Goal: Book appointment/travel/reservation

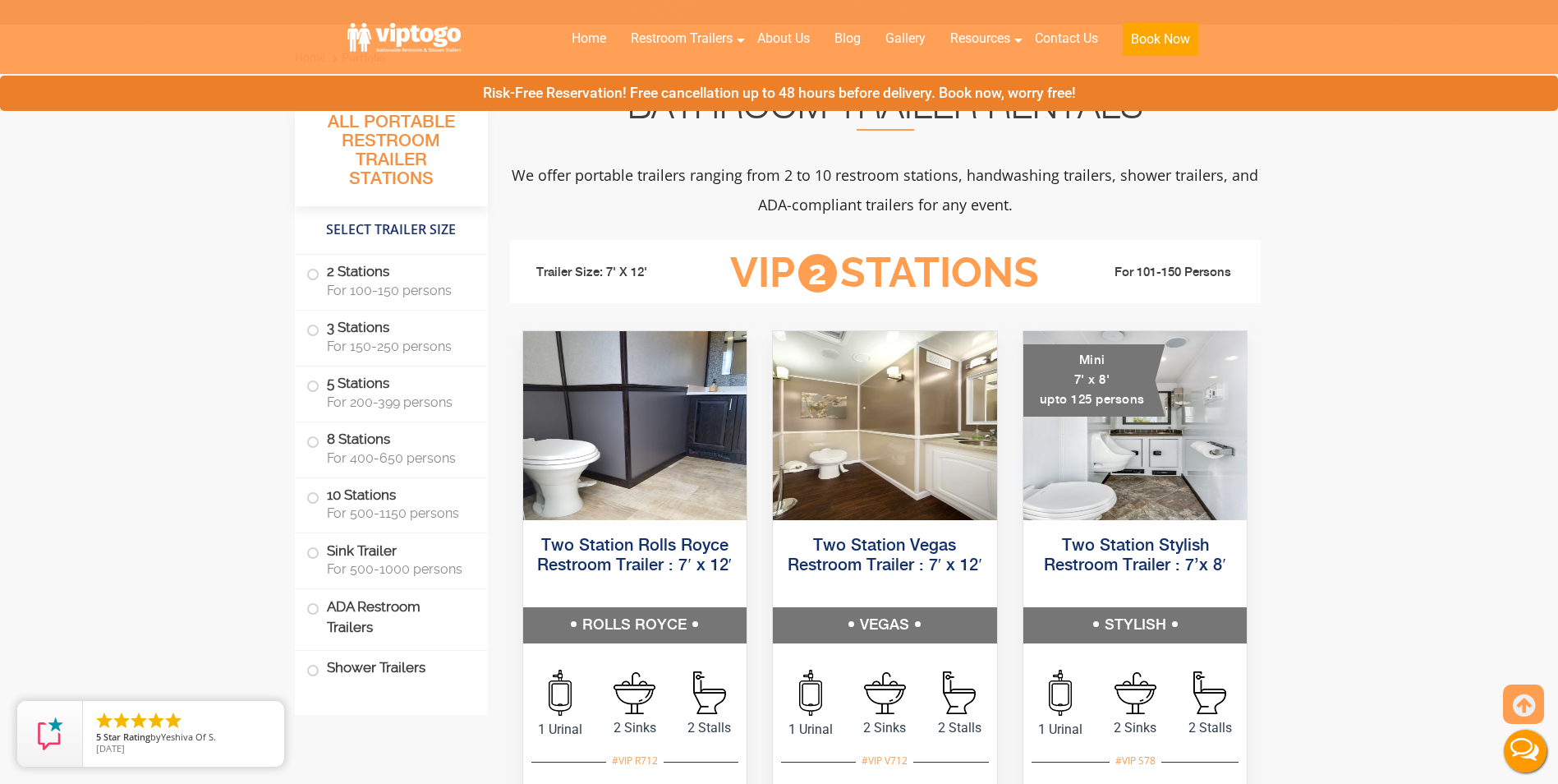
scroll to position [903, 0]
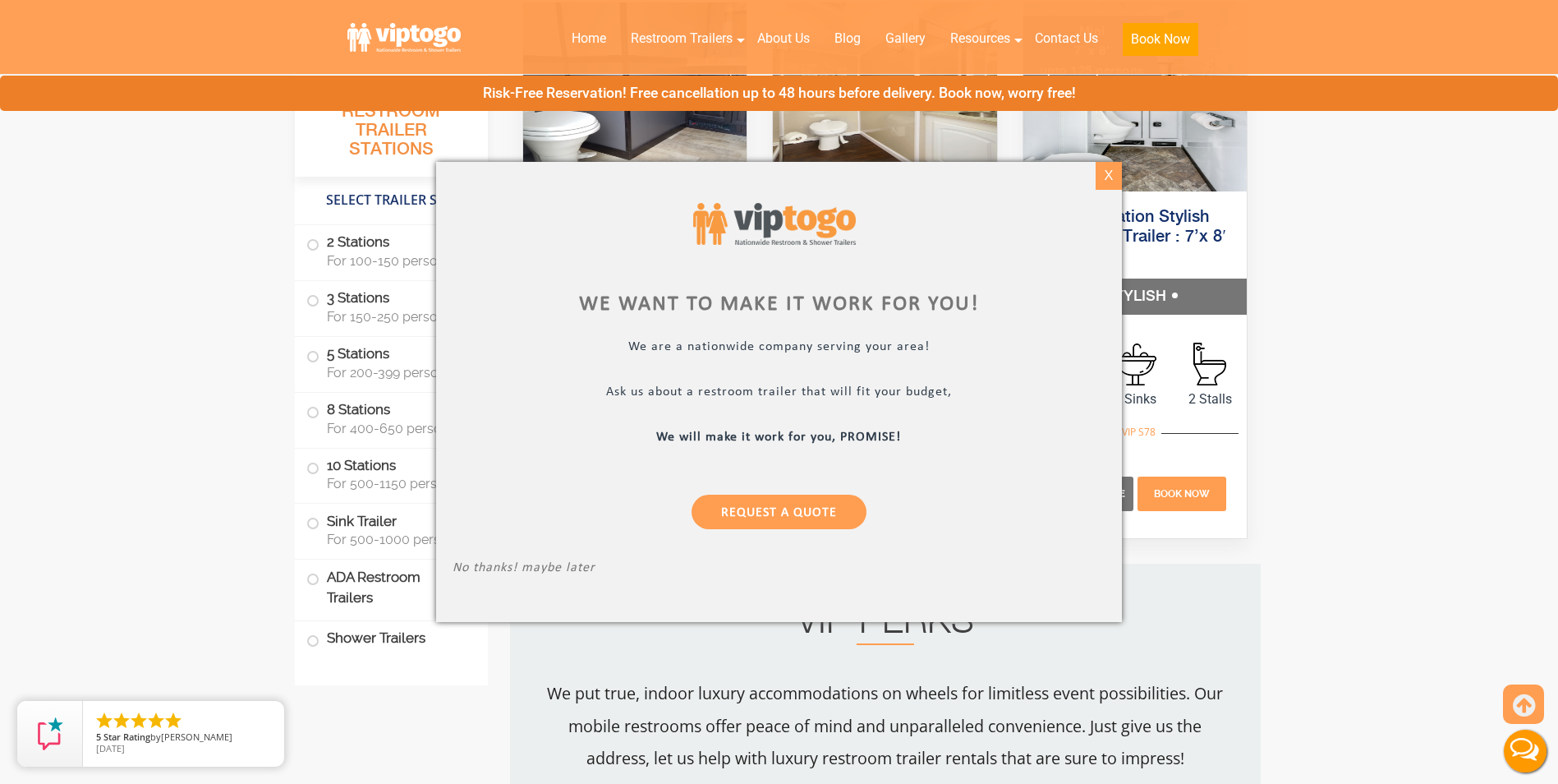
click at [1099, 177] on div "X" at bounding box center [1110, 175] width 26 height 28
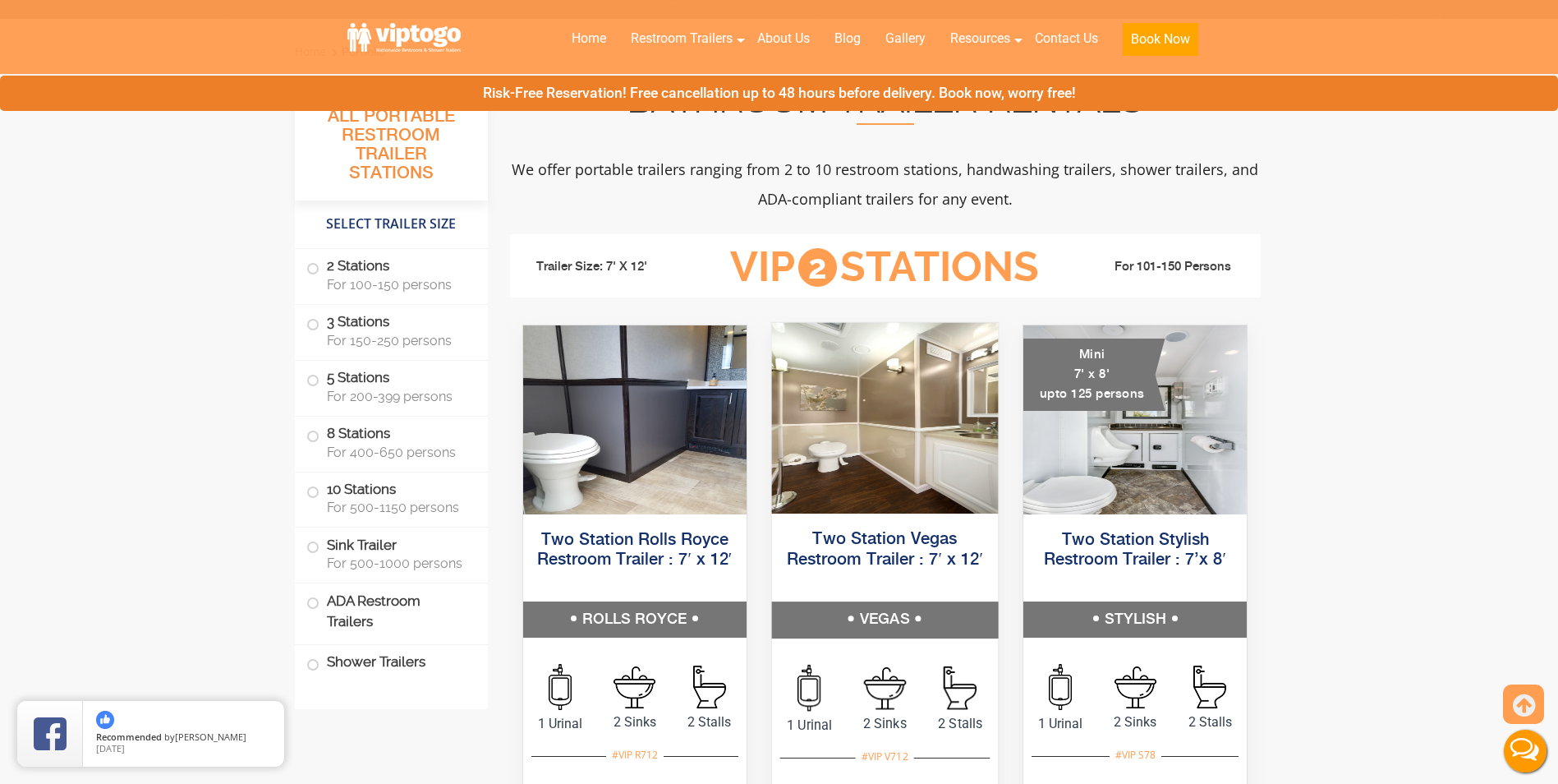
scroll to position [739, 0]
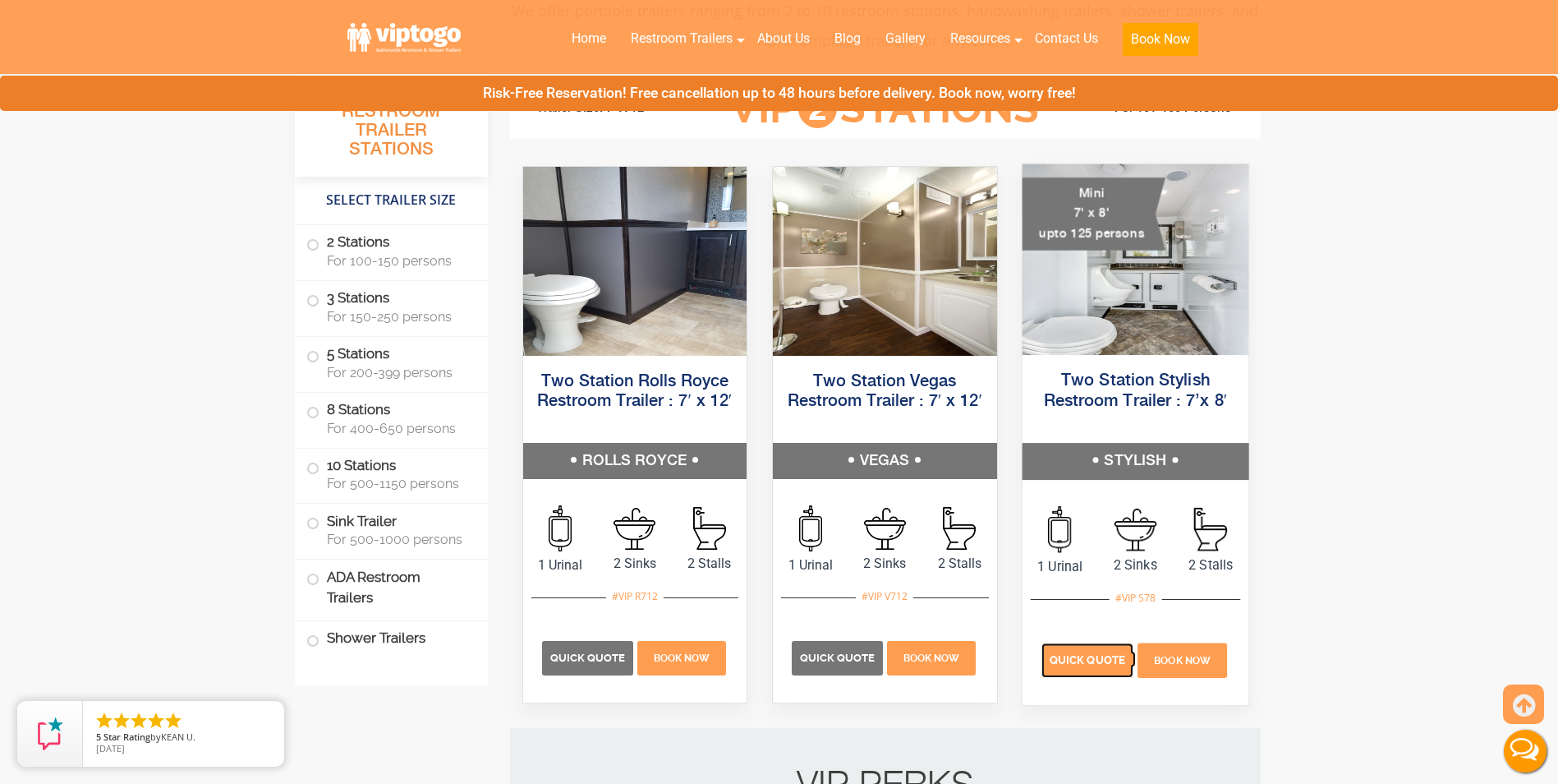
click at [1065, 654] on span "Quick Quote" at bounding box center [1088, 659] width 75 height 12
click at [1094, 662] on span "Quick Quote" at bounding box center [1088, 659] width 75 height 12
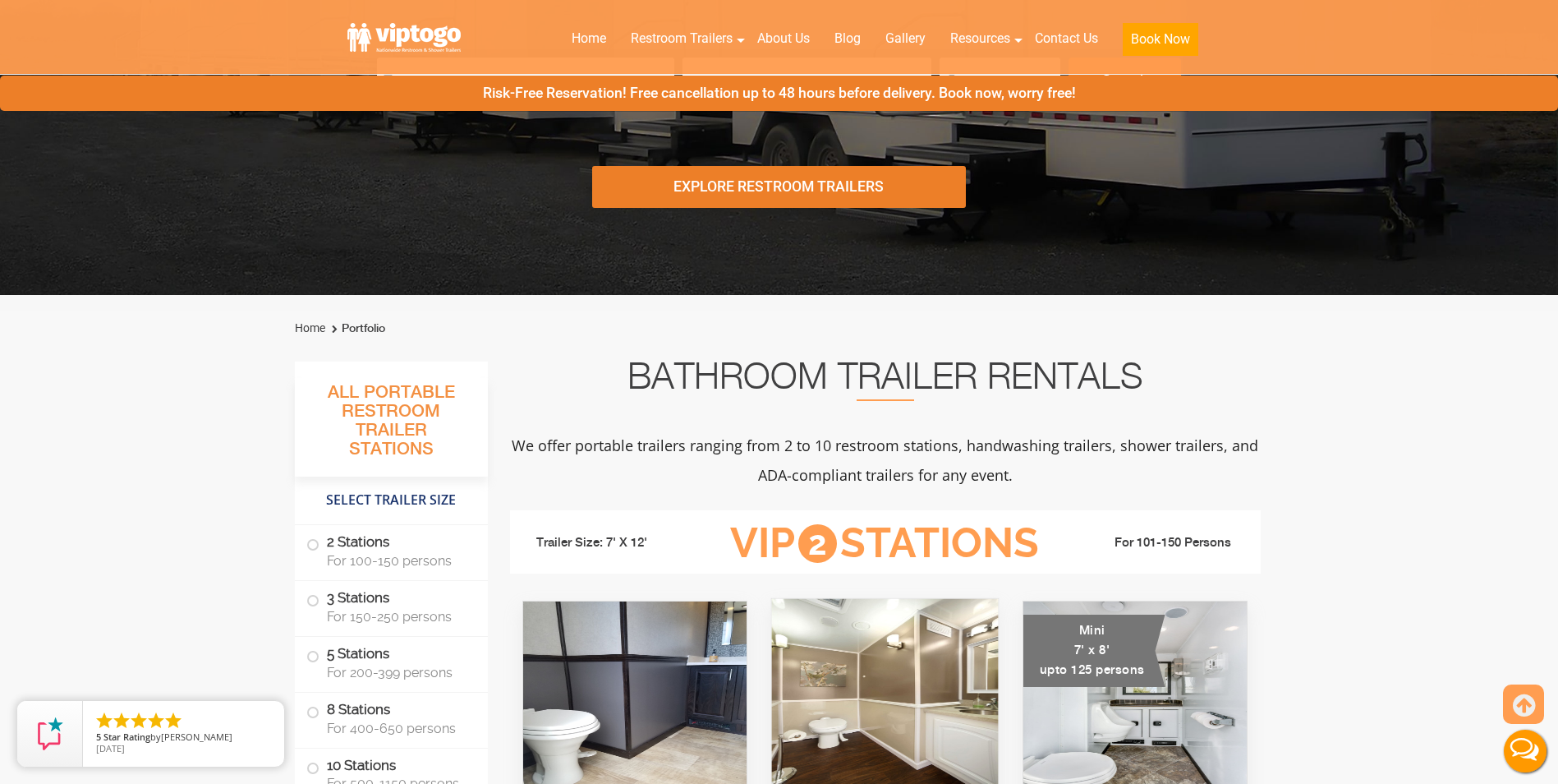
scroll to position [164, 0]
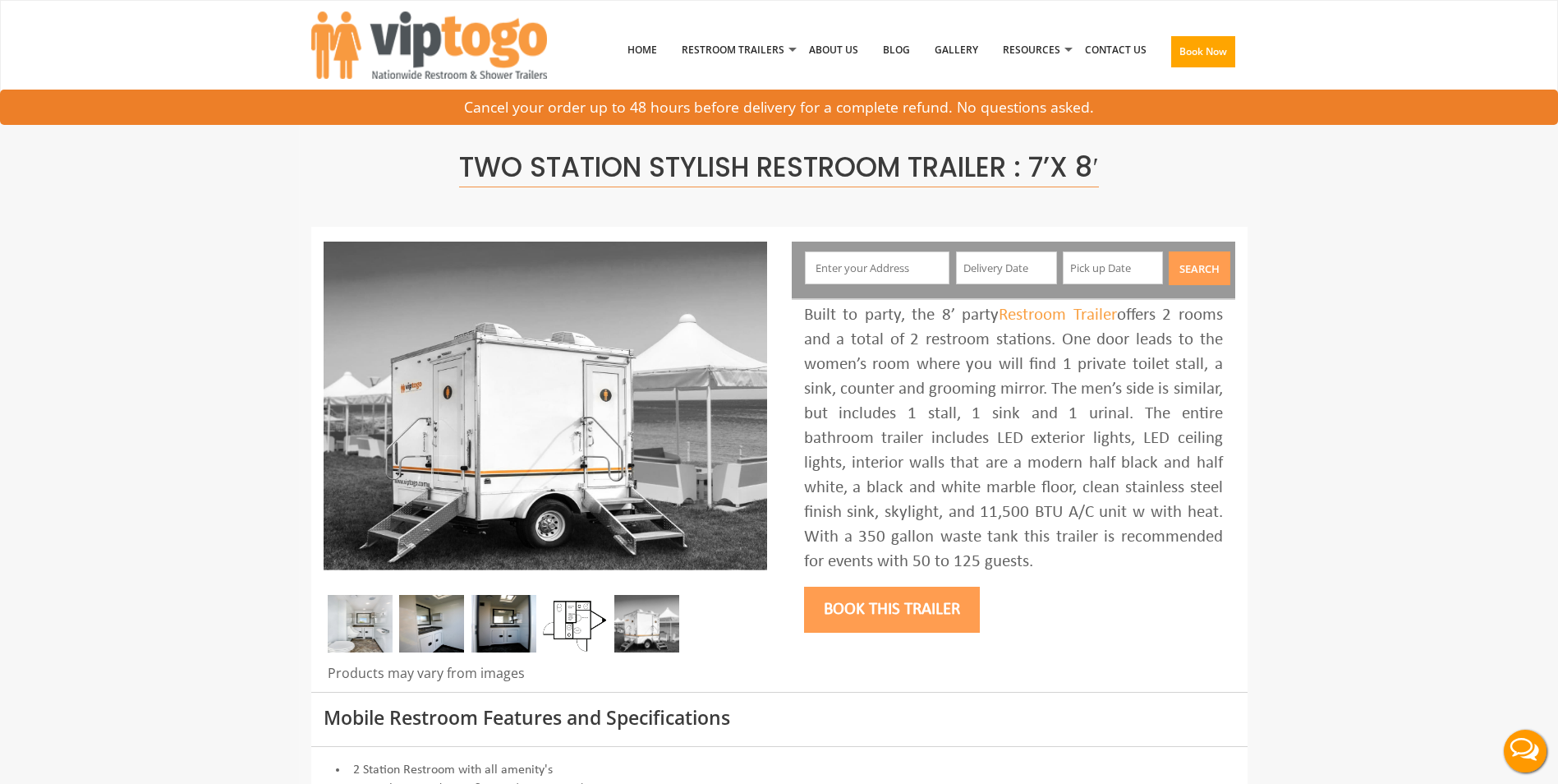
click at [908, 271] on input "text" at bounding box center [878, 268] width 145 height 33
type input "Branchville, NJ, USA"
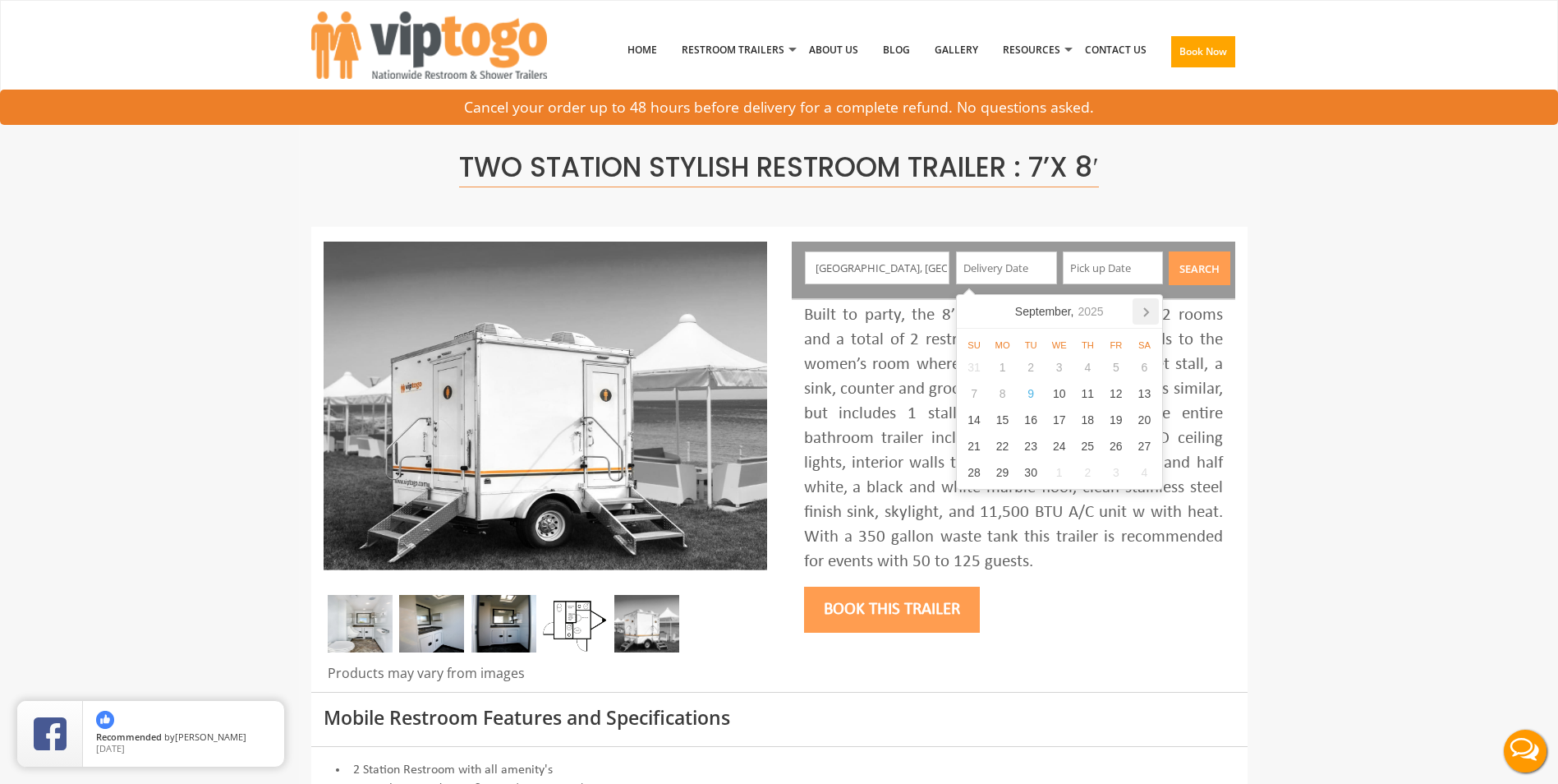
click at [1146, 316] on icon at bounding box center [1145, 311] width 27 height 27
click at [1119, 423] on div "17" at bounding box center [1116, 419] width 28 height 27
type input "10/17/2025"
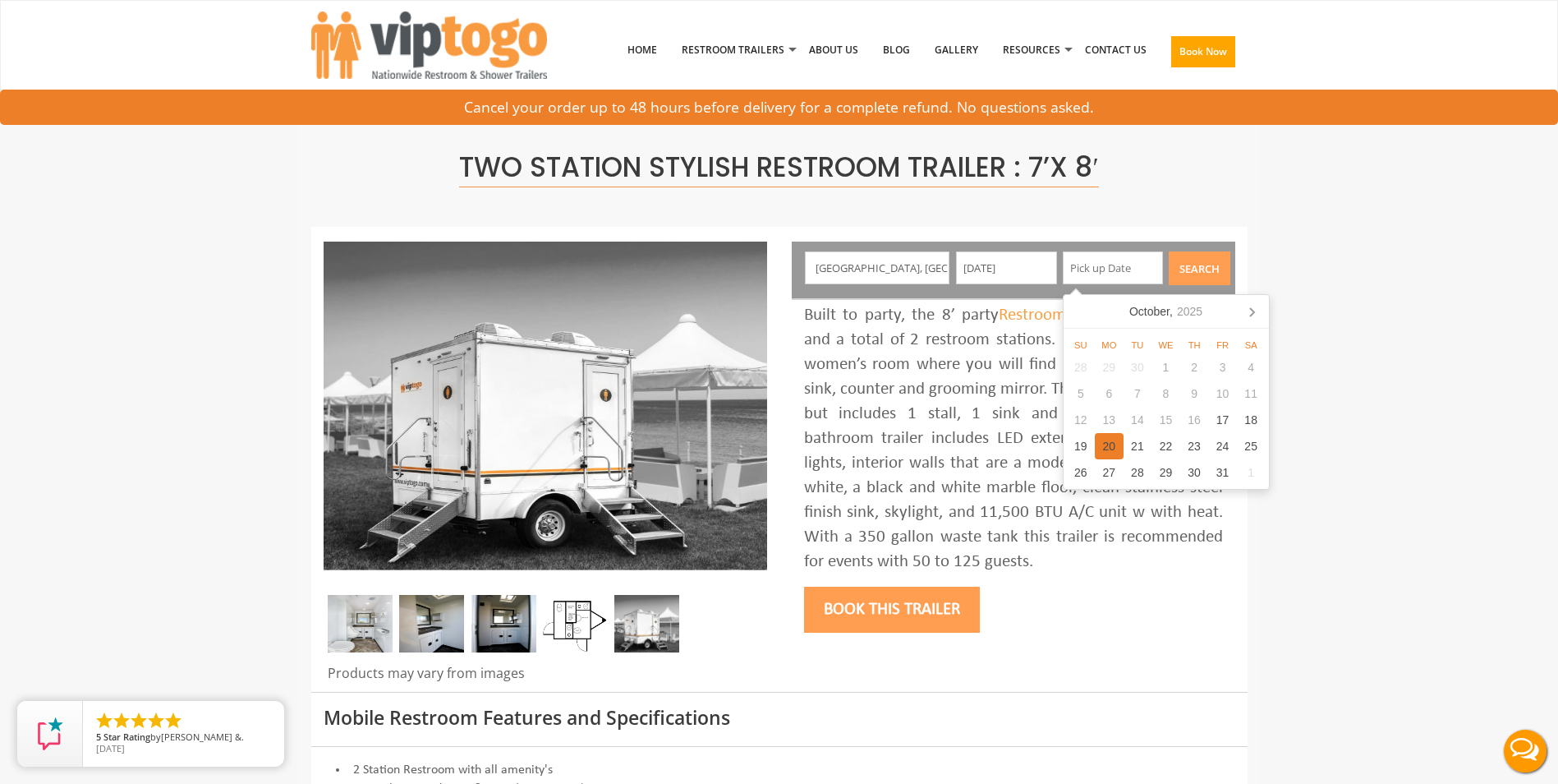
click at [1113, 450] on div "20" at bounding box center [1109, 446] width 28 height 27
type input "10/20/2025"
click at [922, 620] on button "Book this trailer" at bounding box center [892, 610] width 176 height 46
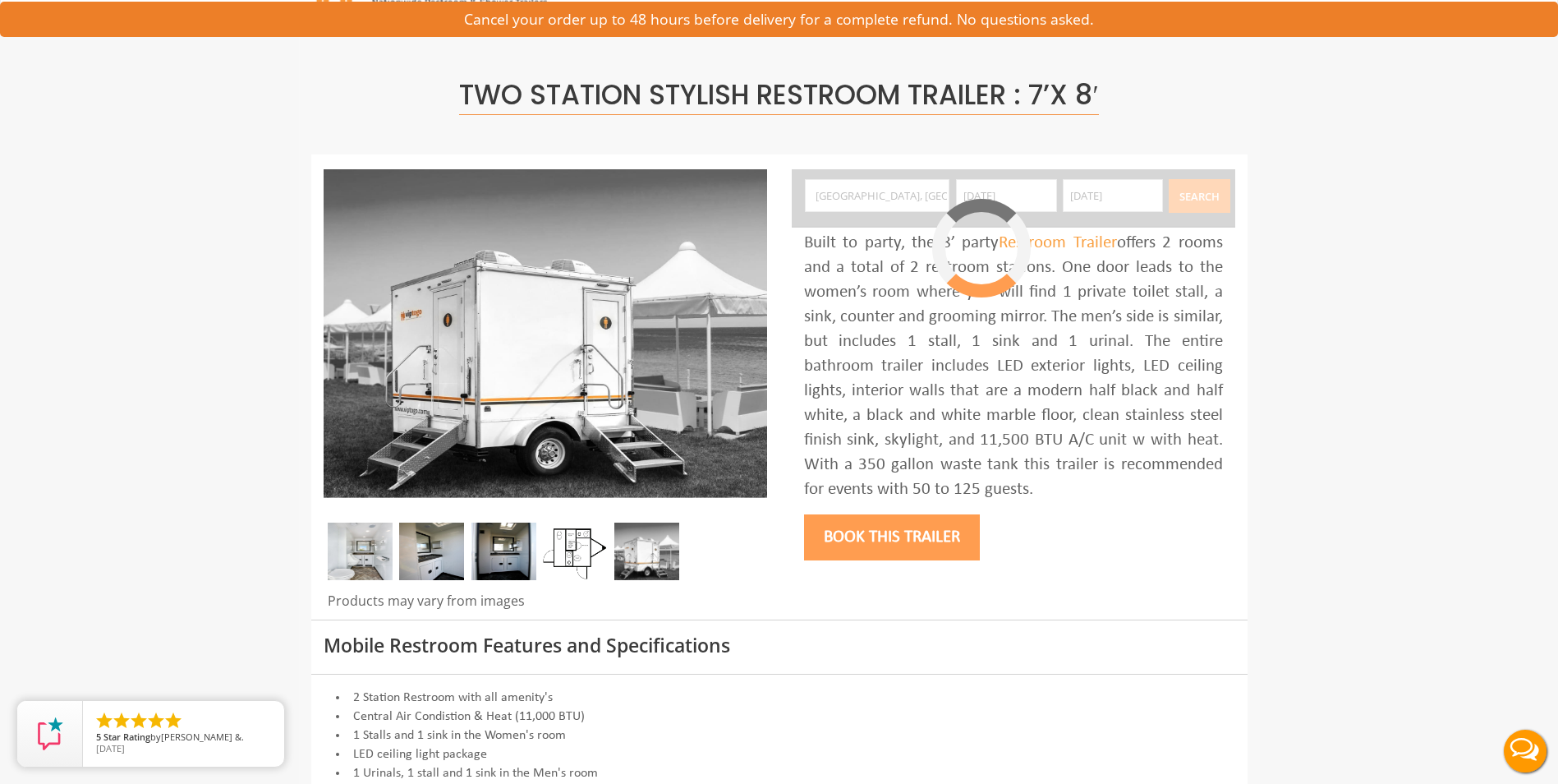
scroll to position [87, 0]
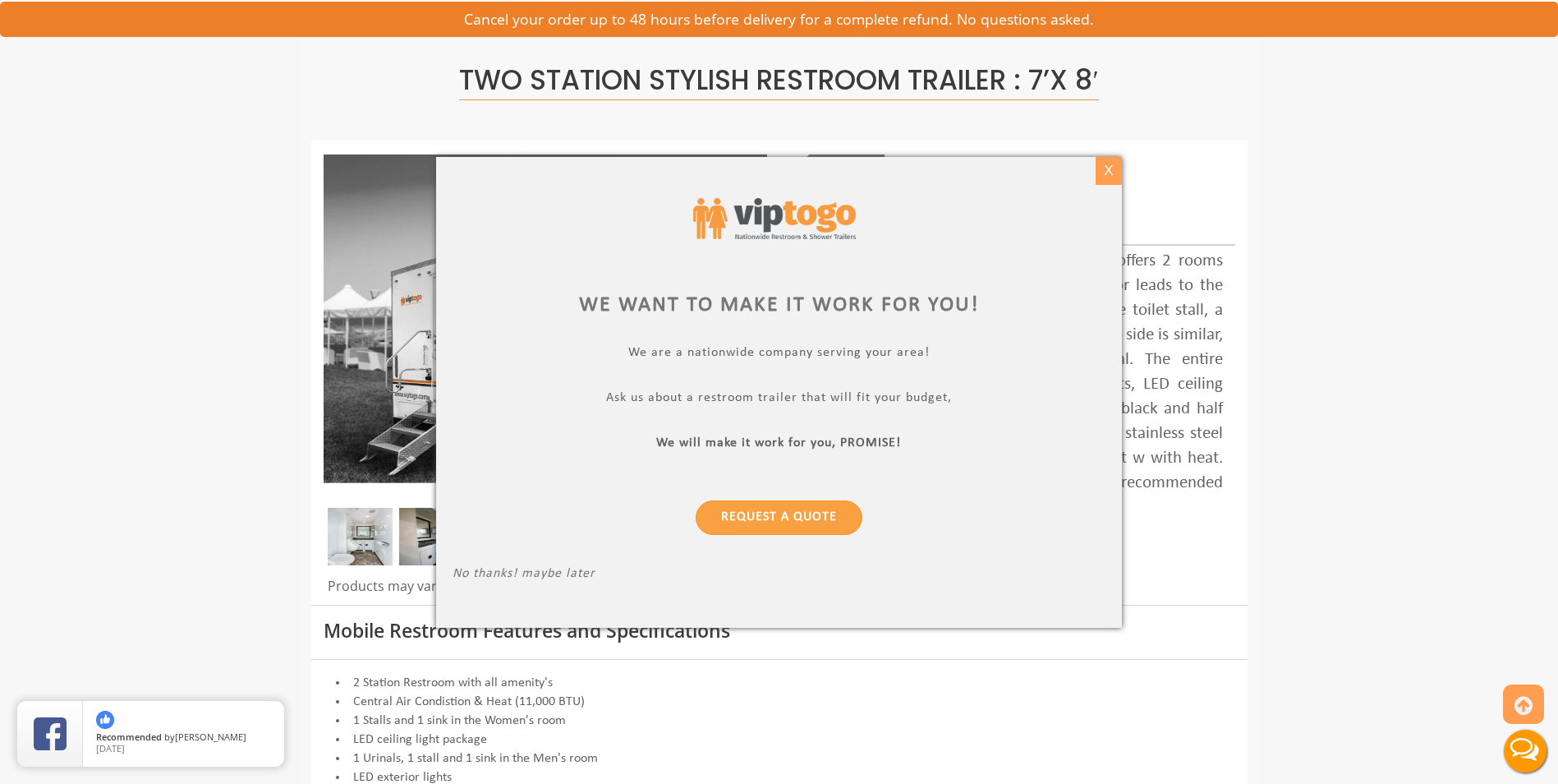
click at [1116, 165] on div "X" at bounding box center [1110, 171] width 26 height 28
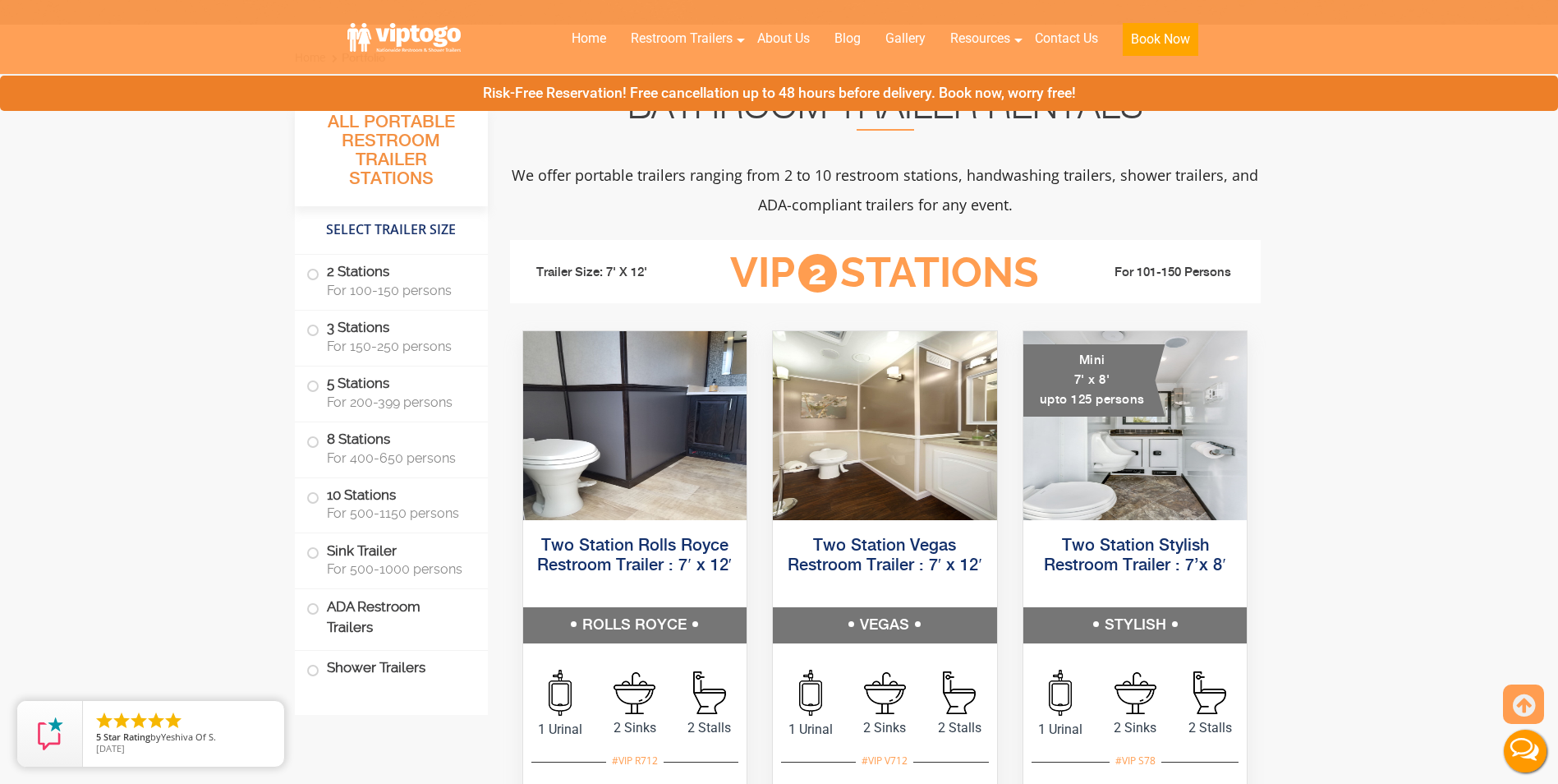
scroll to position [739, 0]
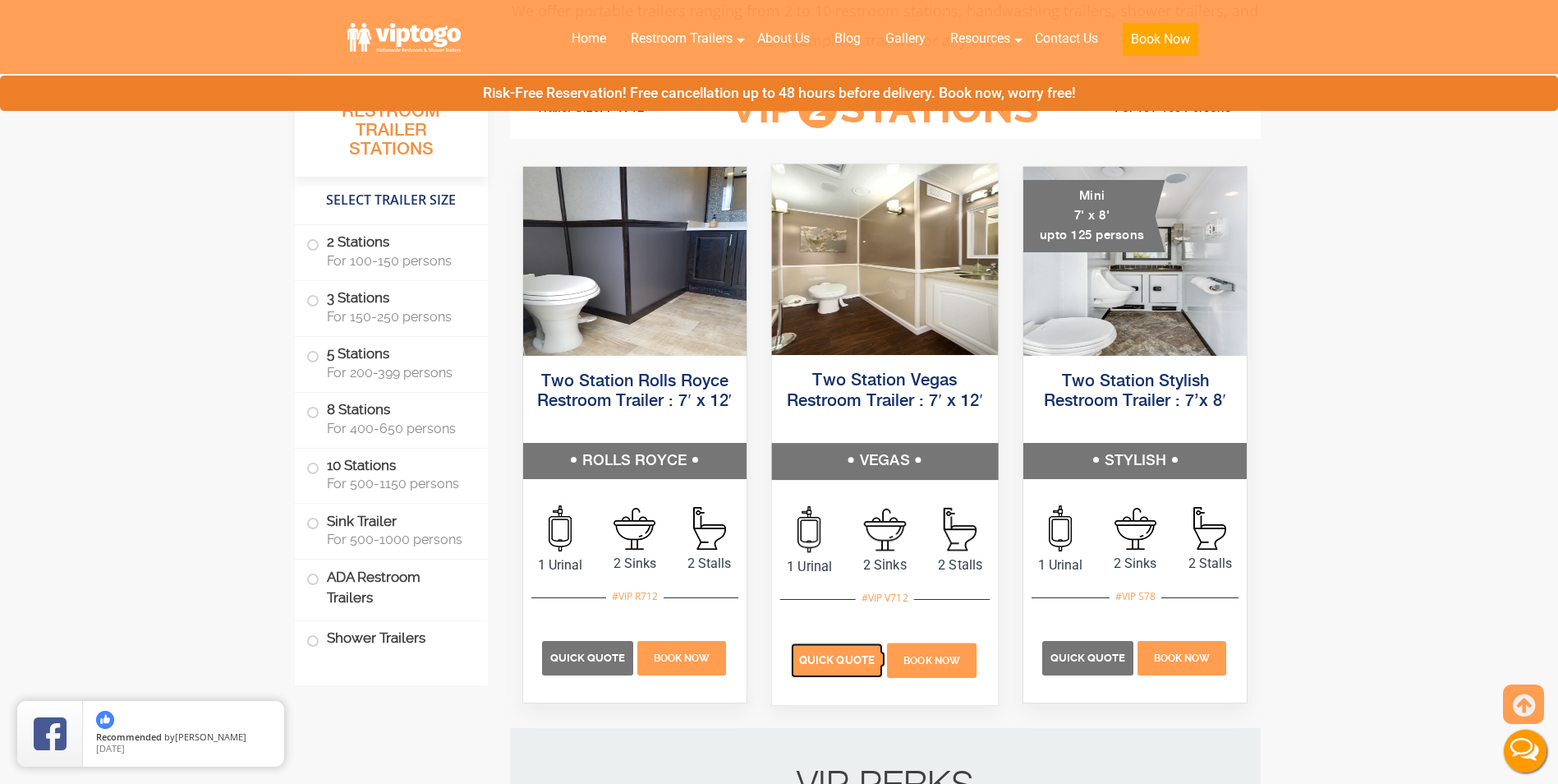
click at [848, 651] on p "Quick Quote" at bounding box center [837, 660] width 92 height 35
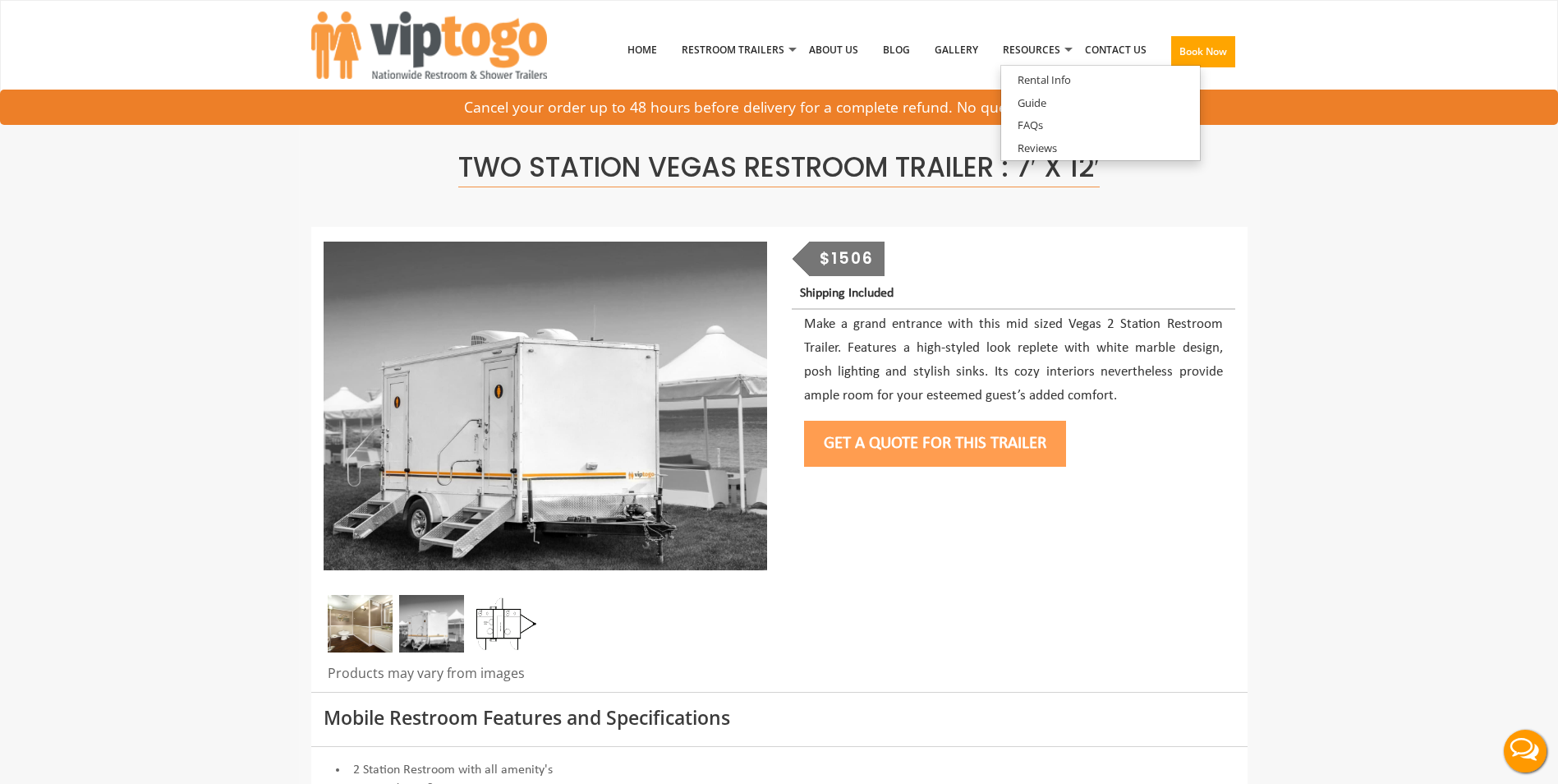
click at [895, 447] on button "Get a Quote for this Trailer" at bounding box center [935, 444] width 262 height 46
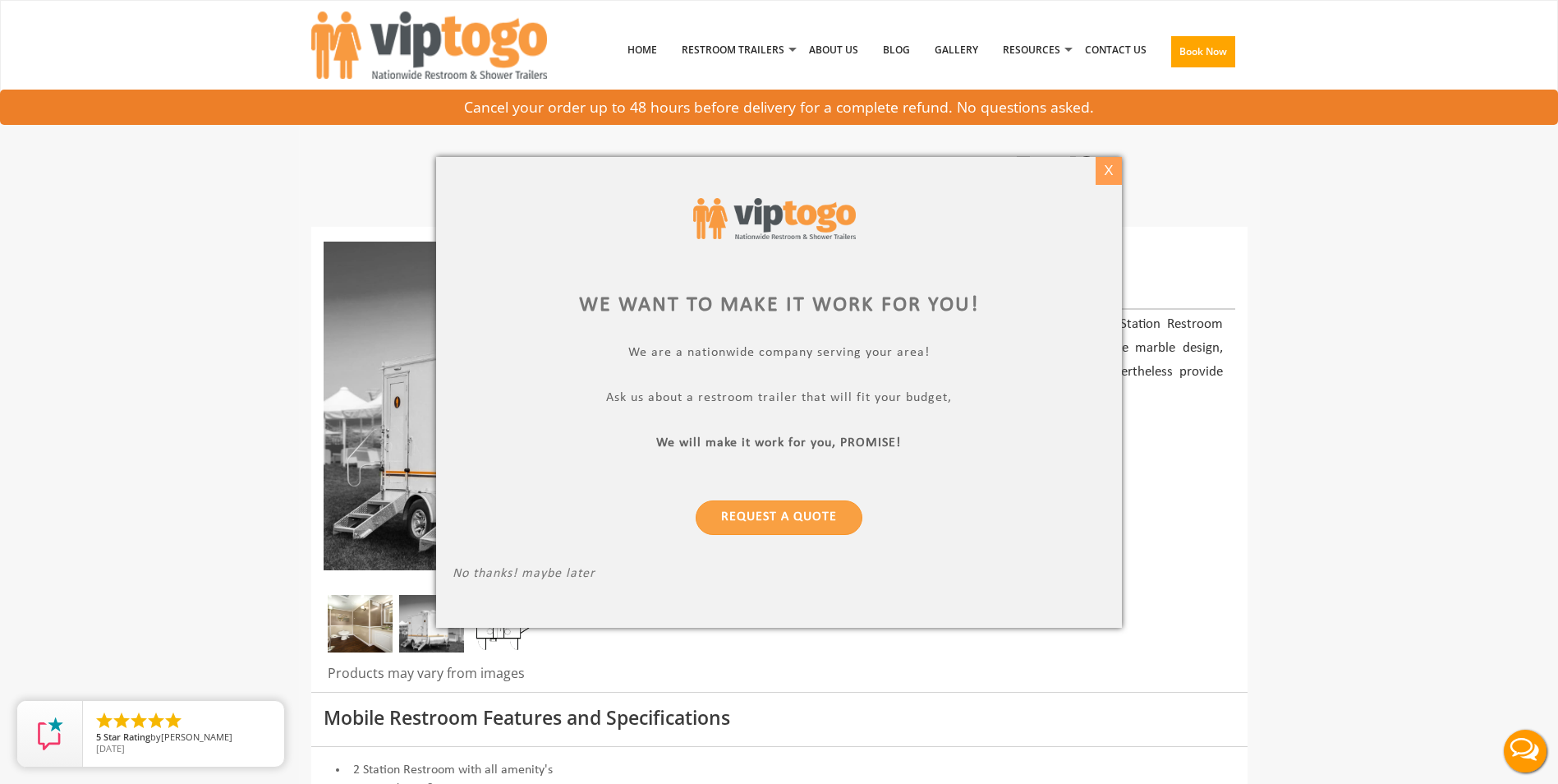
click at [1109, 169] on div "X" at bounding box center [1110, 171] width 26 height 28
